Goal: Task Accomplishment & Management: Manage account settings

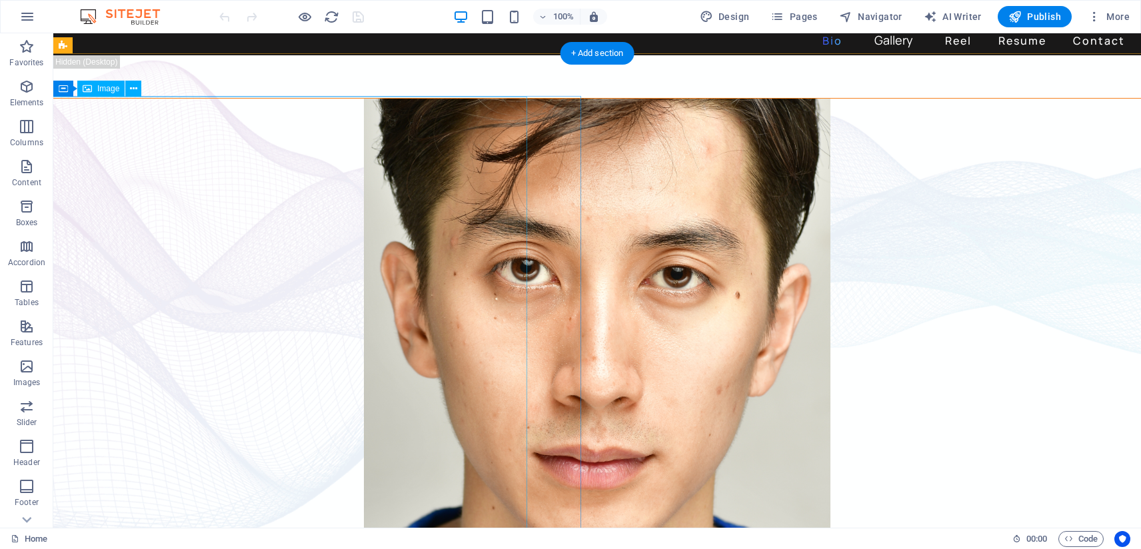
scroll to position [22, 0]
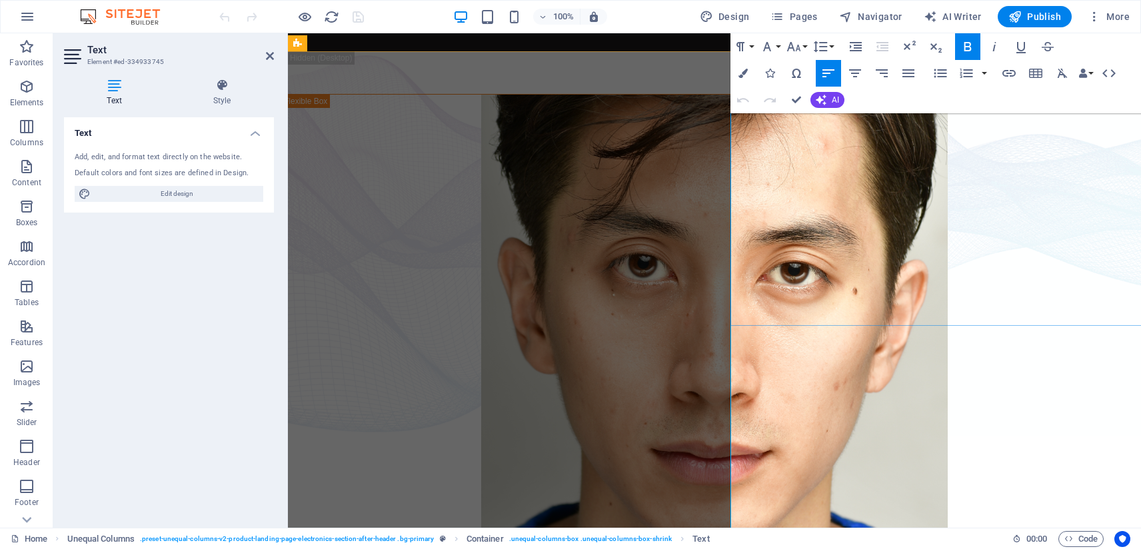
scroll to position [0, 0]
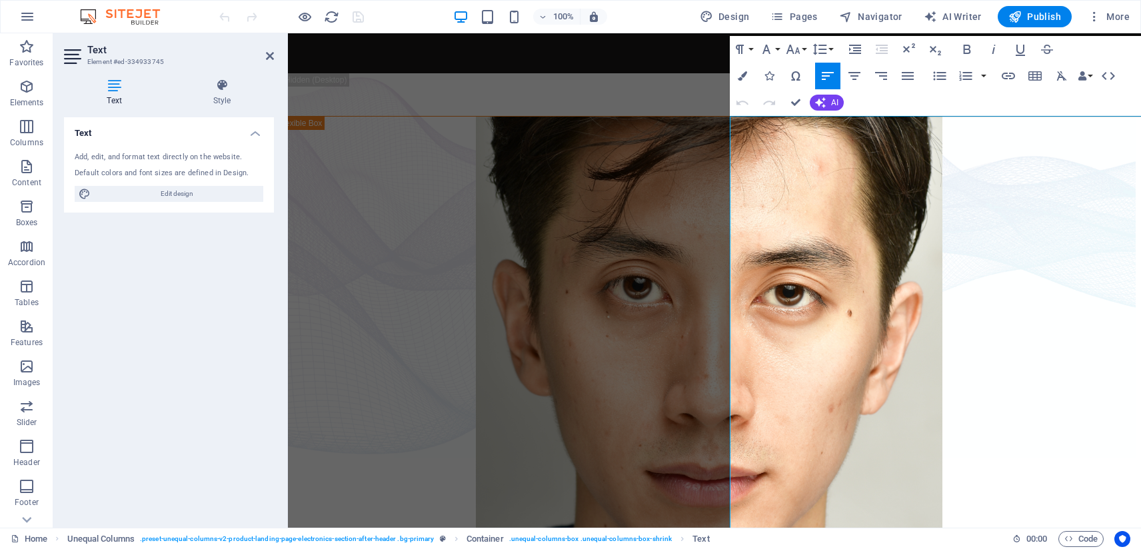
scroll to position [0, 7]
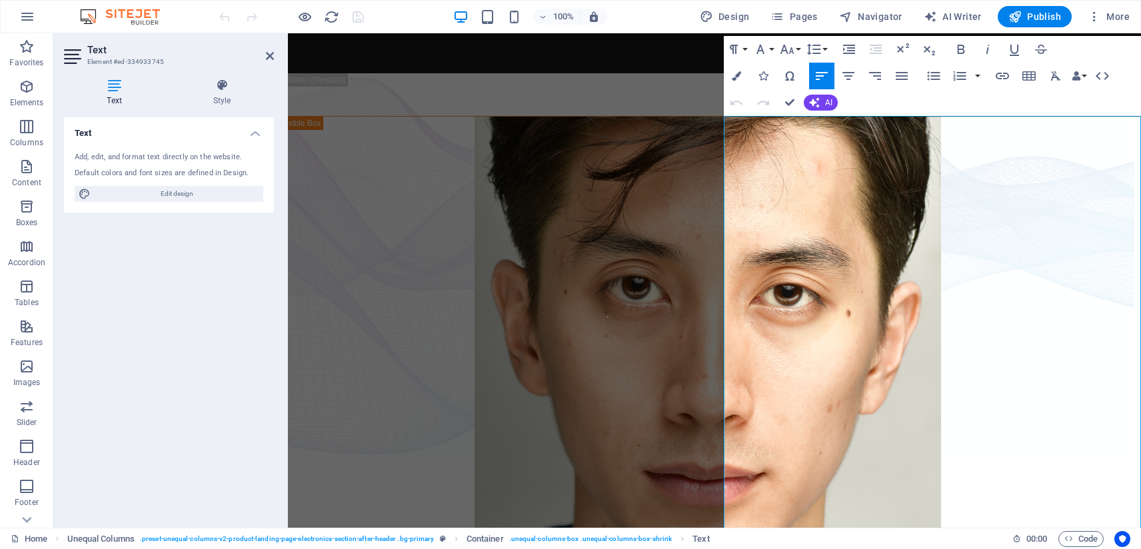
drag, startPoint x: 1080, startPoint y: 186, endPoint x: 1137, endPoint y: 189, distance: 56.7
drag, startPoint x: 1074, startPoint y: 185, endPoint x: 1130, endPoint y: 187, distance: 56.0
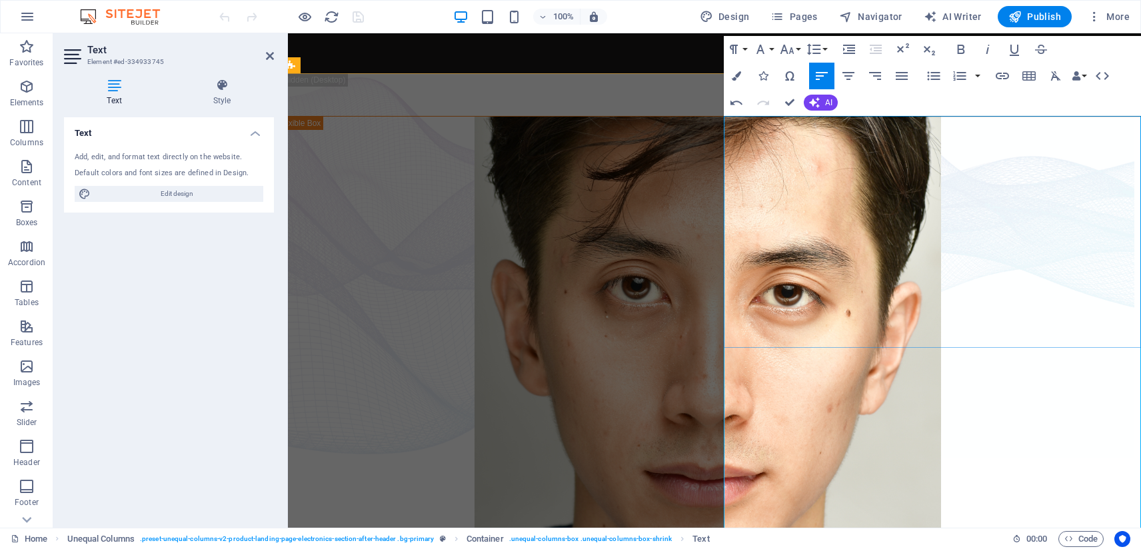
click at [764, 49] on icon "button" at bounding box center [760, 49] width 16 height 16
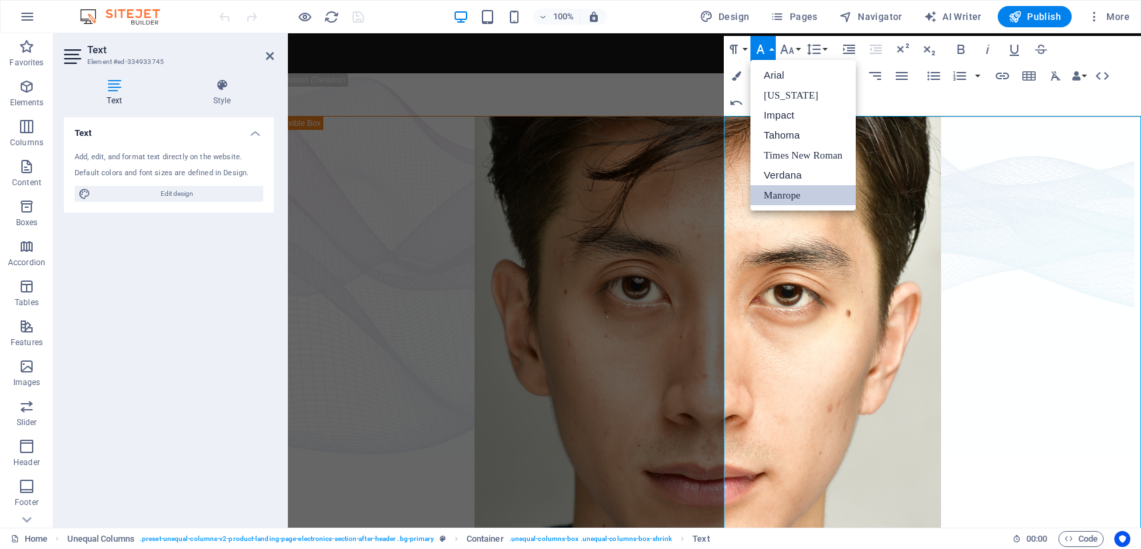
scroll to position [0, 0]
click at [763, 47] on icon "button" at bounding box center [760, 49] width 16 height 16
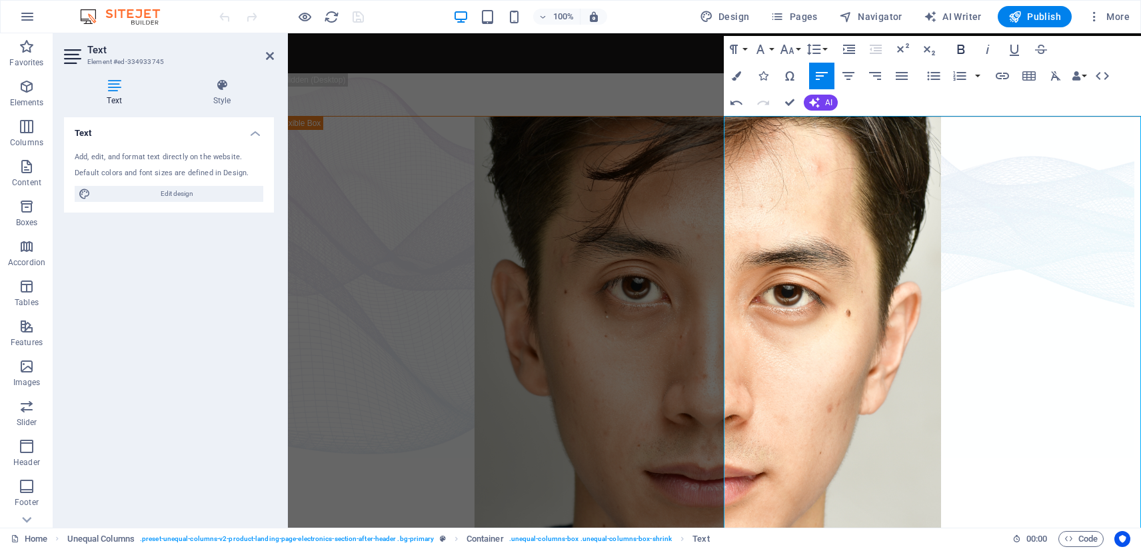
click at [959, 47] on icon "button" at bounding box center [961, 49] width 16 height 16
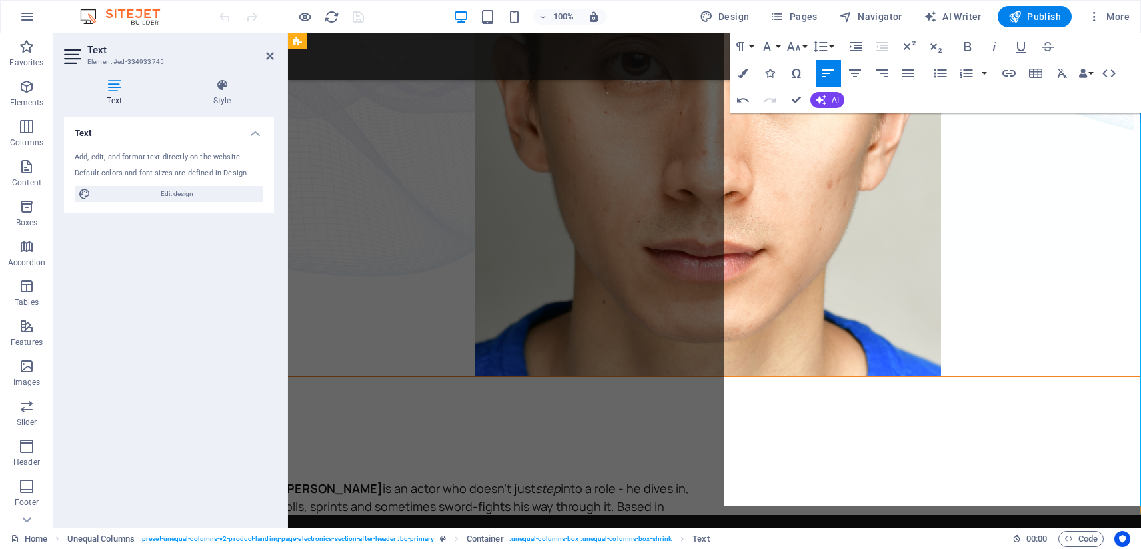
scroll to position [178, 7]
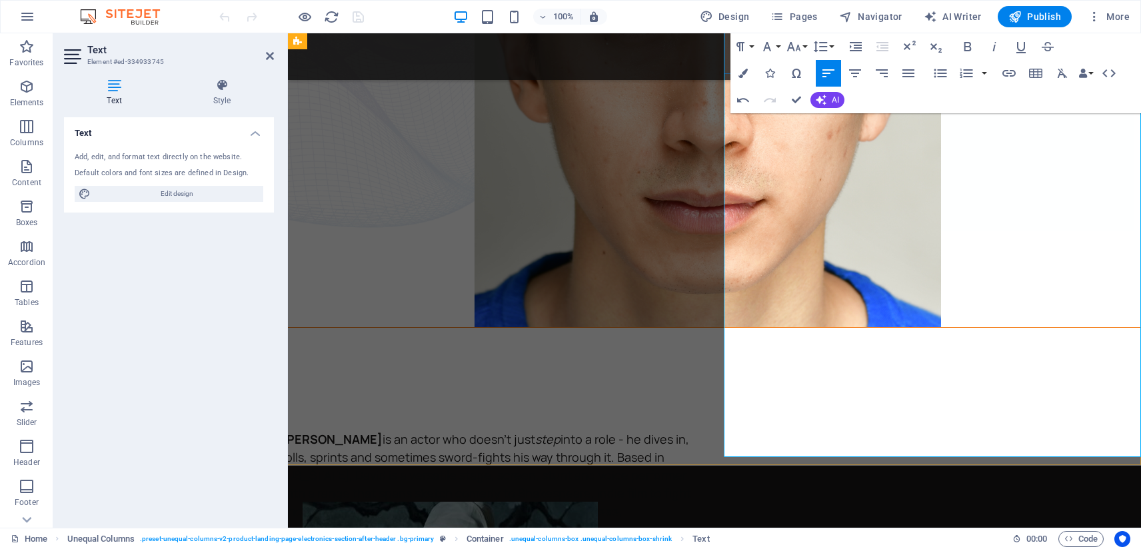
scroll to position [229, 7]
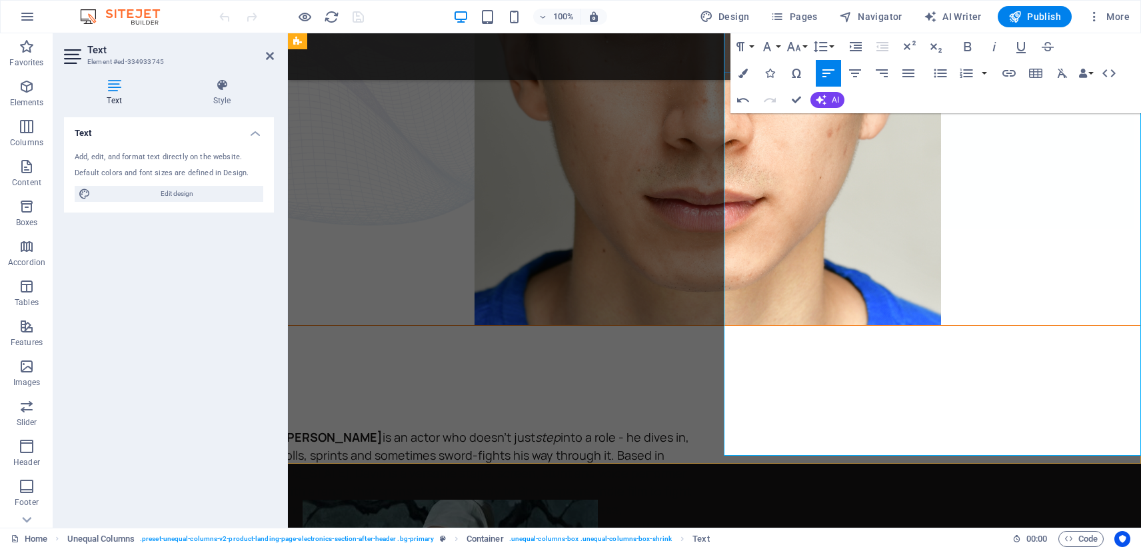
drag, startPoint x: 876, startPoint y: 313, endPoint x: 894, endPoint y: 315, distance: 17.5
drag, startPoint x: 822, startPoint y: 312, endPoint x: 924, endPoint y: 317, distance: 101.4
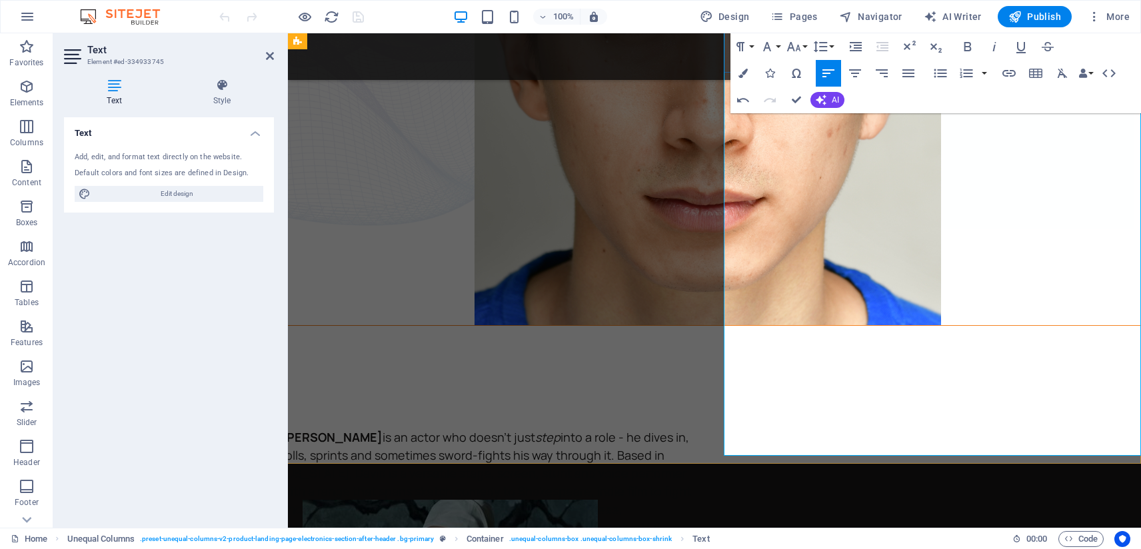
drag, startPoint x: 822, startPoint y: 311, endPoint x: 923, endPoint y: 311, distance: 100.6
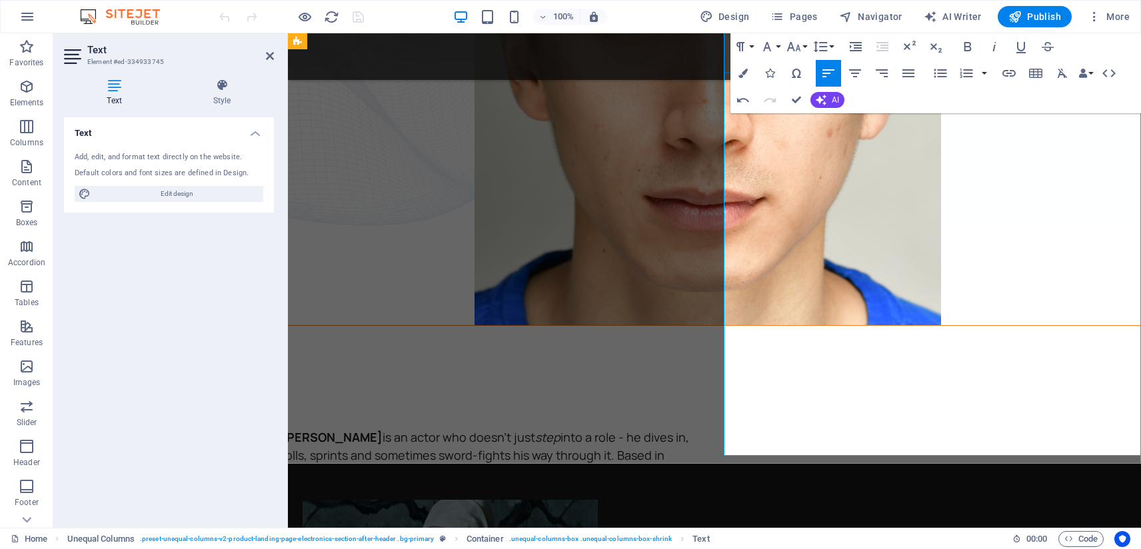
drag, startPoint x: 927, startPoint y: 313, endPoint x: 824, endPoint y: 306, distance: 103.5
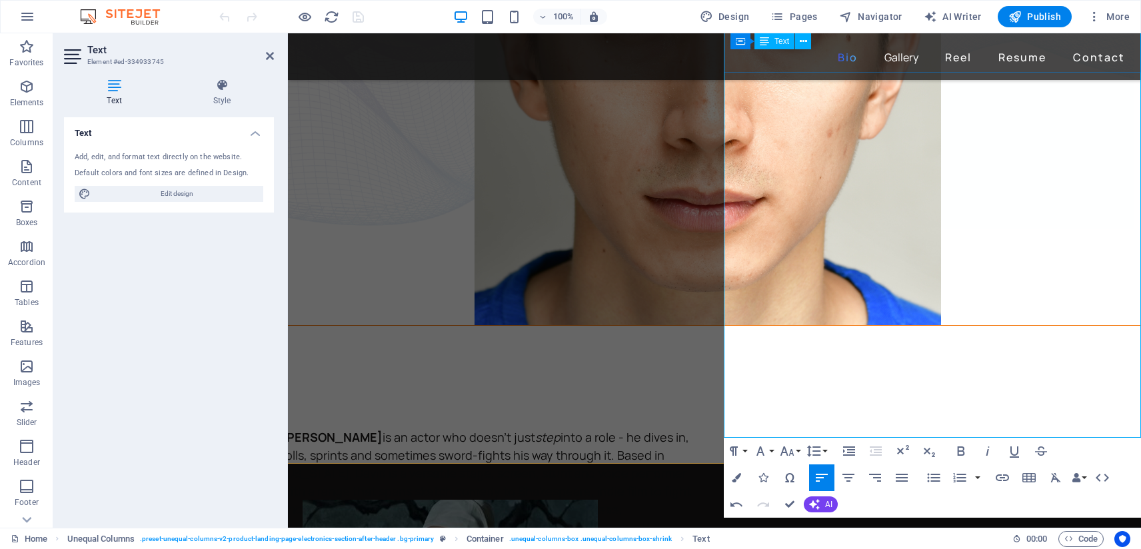
drag, startPoint x: 764, startPoint y: 313, endPoint x: 1064, endPoint y: 295, distance: 300.4
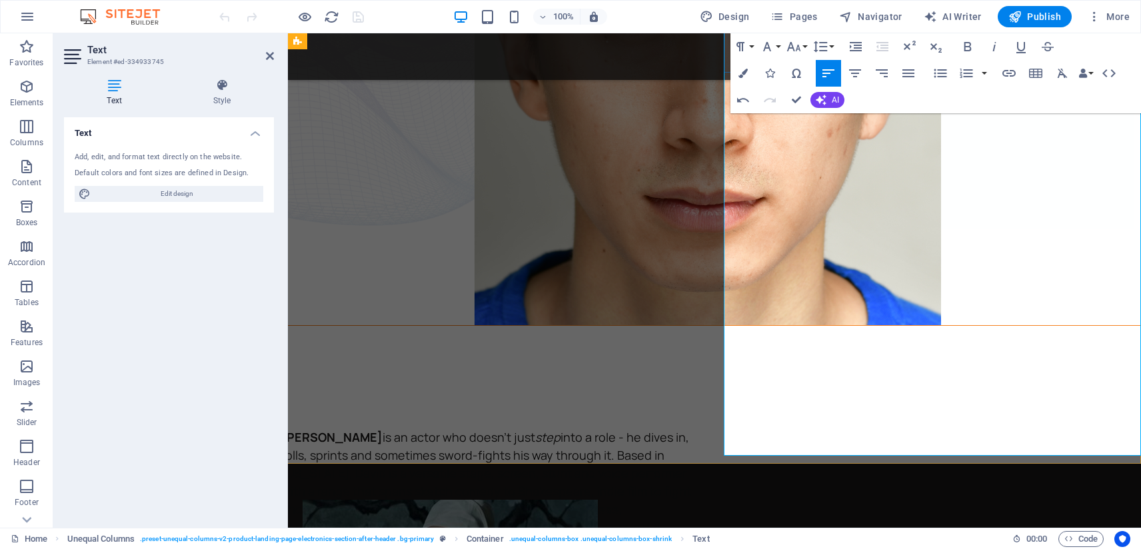
drag, startPoint x: 1062, startPoint y: 297, endPoint x: 1090, endPoint y: 296, distance: 27.3
click at [964, 45] on icon "button" at bounding box center [967, 46] width 7 height 9
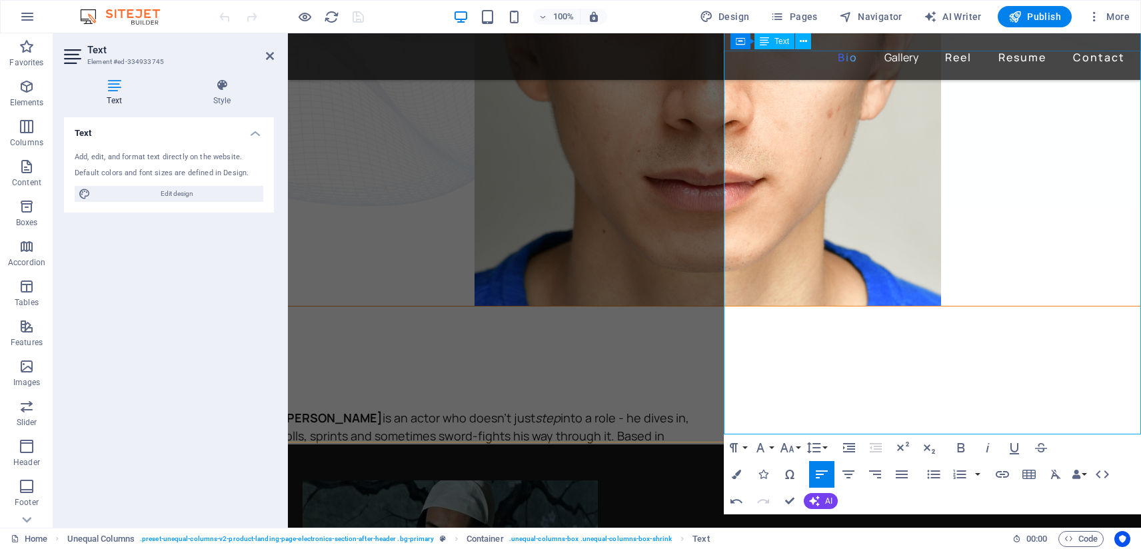
scroll to position [251, 7]
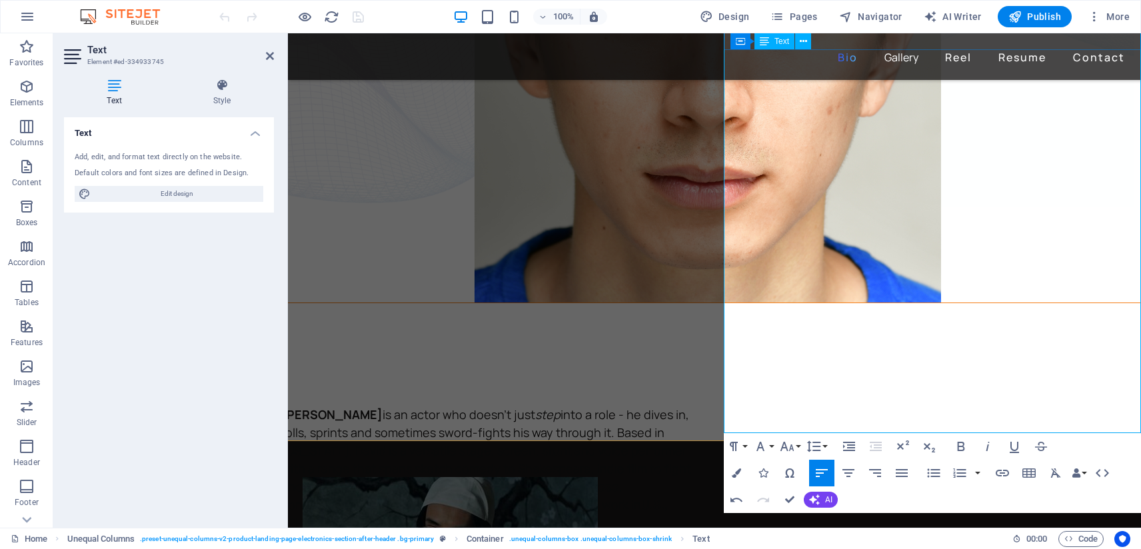
click at [700, 419] on div "[PERSON_NAME] is an actor who doesn't just step into a role - he dives in, roll…" at bounding box center [708, 108] width 866 height 666
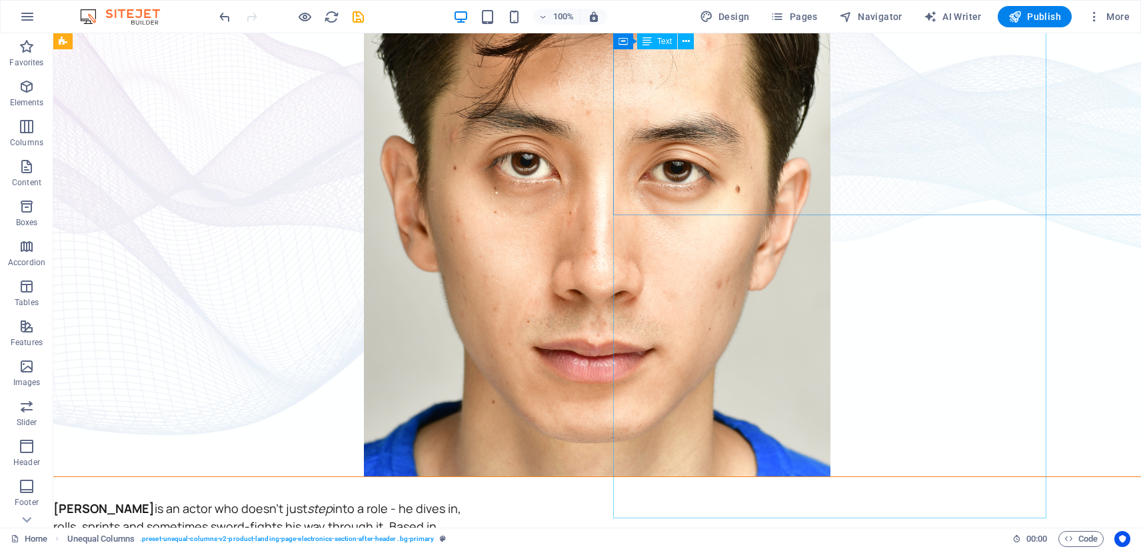
scroll to position [0, 0]
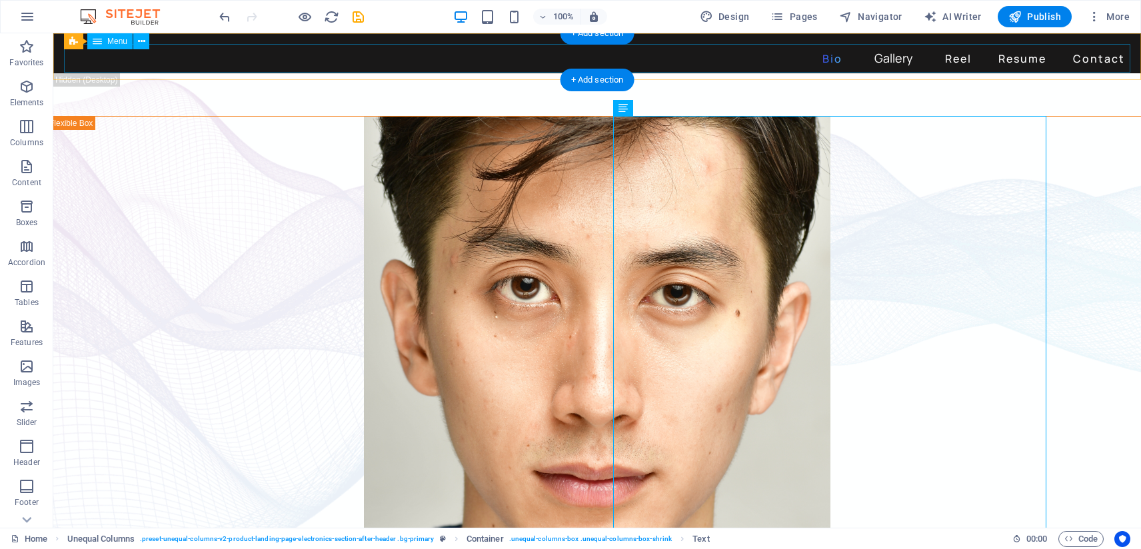
click at [896, 60] on nav "Bio Gallery Reel Resume Contact" at bounding box center [597, 58] width 1066 height 29
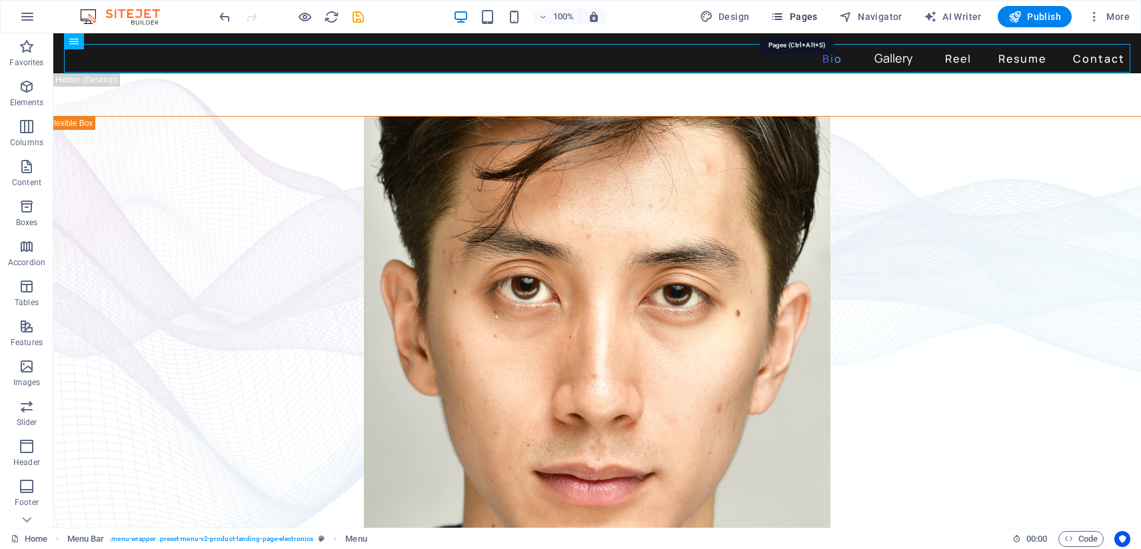
click at [802, 19] on span "Pages" at bounding box center [793, 16] width 47 height 13
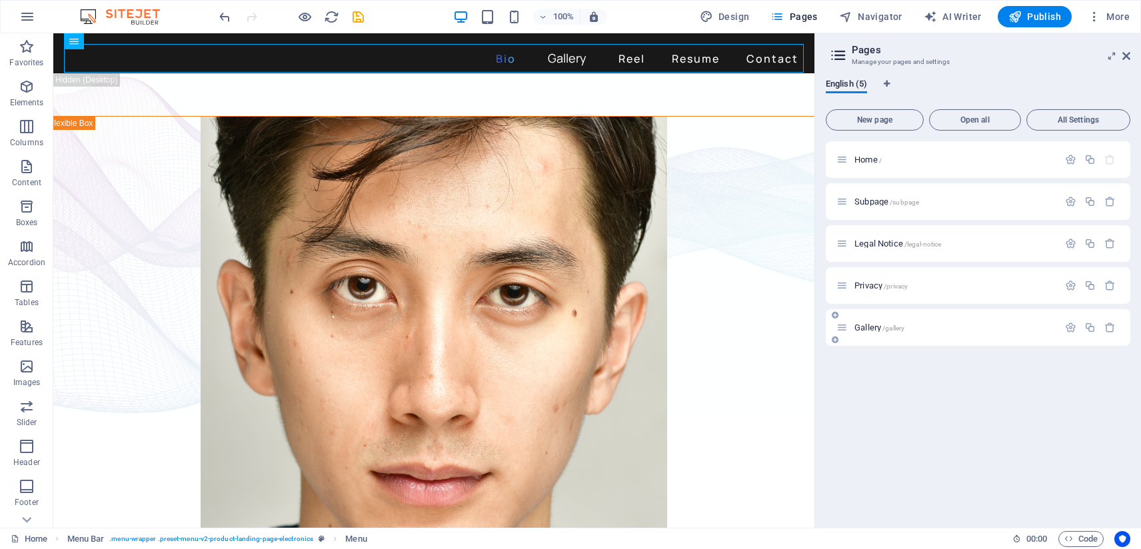
click at [883, 335] on div "Gallery /gallery" at bounding box center [978, 327] width 305 height 37
click at [872, 327] on span "Gallery /gallery" at bounding box center [879, 328] width 50 height 10
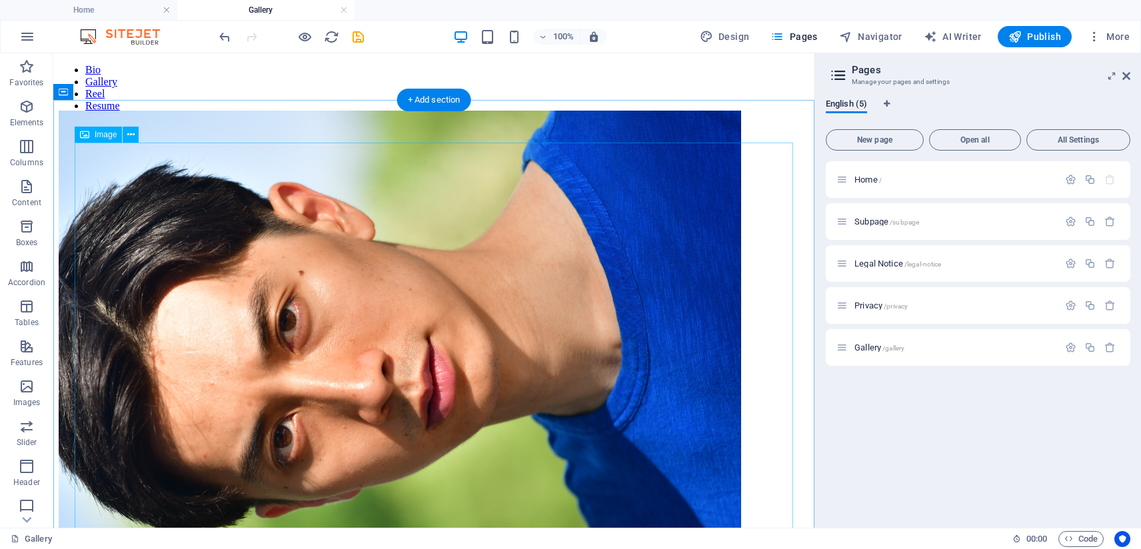
click at [555, 214] on figure at bounding box center [434, 340] width 750 height 458
